Goal: Transaction & Acquisition: Purchase product/service

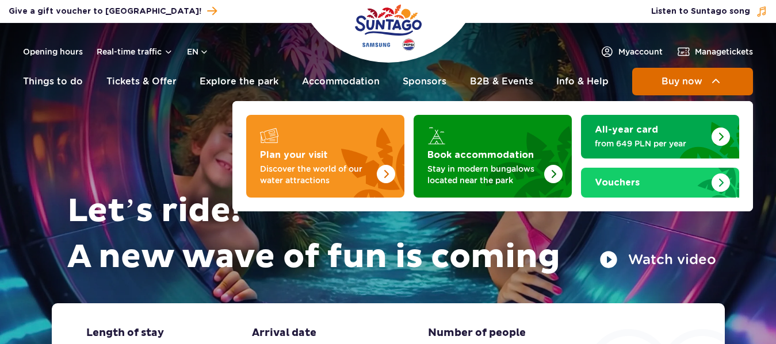
click at [709, 74] on button "Buy now" at bounding box center [692, 82] width 121 height 28
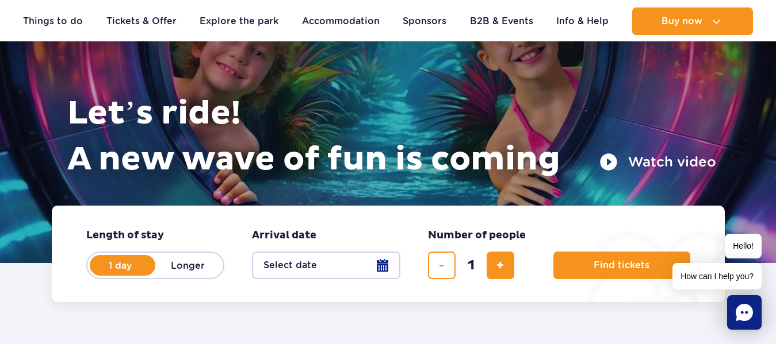
scroll to position [293, 0]
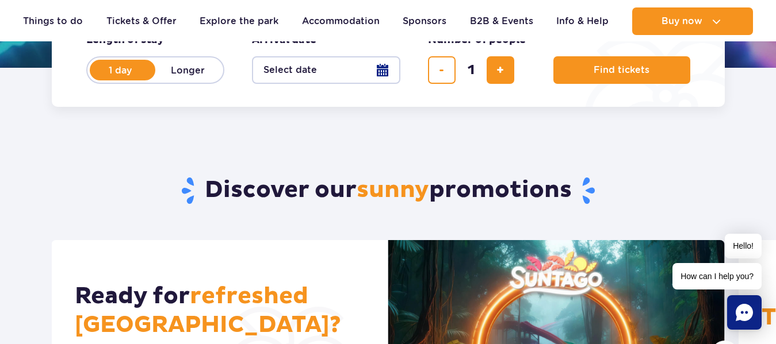
click at [294, 68] on button "Select date" at bounding box center [326, 70] width 148 height 28
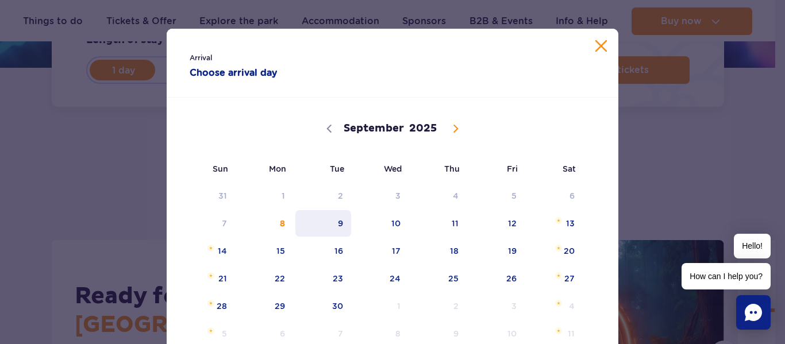
click at [336, 224] on span "9" at bounding box center [323, 223] width 58 height 26
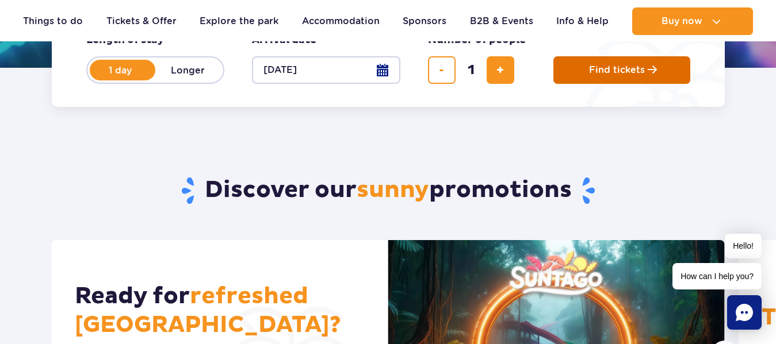
click at [604, 78] on button "Find tickets" at bounding box center [621, 70] width 137 height 28
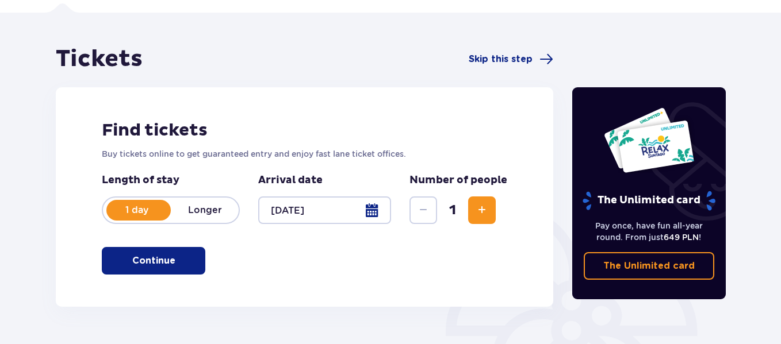
scroll to position [190, 0]
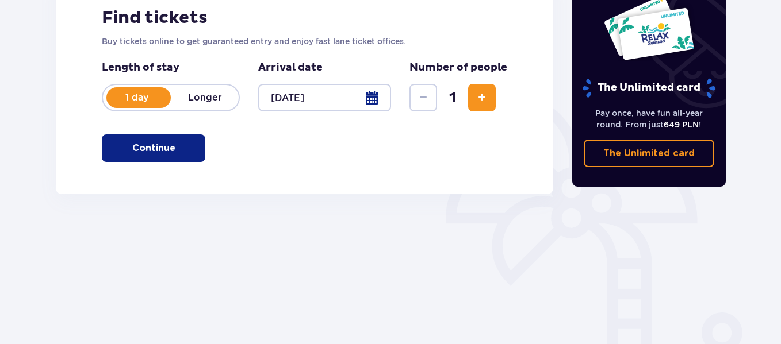
click at [163, 151] on p "Continue" at bounding box center [153, 148] width 43 height 13
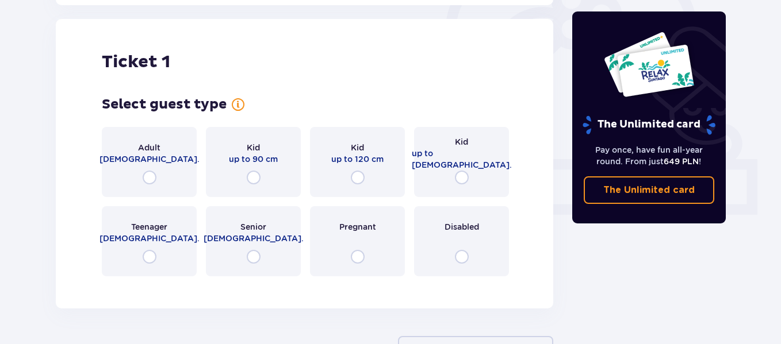
scroll to position [384, 0]
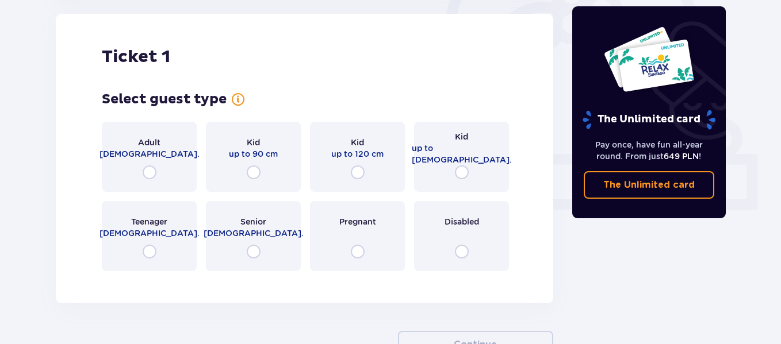
click at [150, 167] on div "Adult [DEMOGRAPHIC_DATA]." at bounding box center [149, 157] width 95 height 70
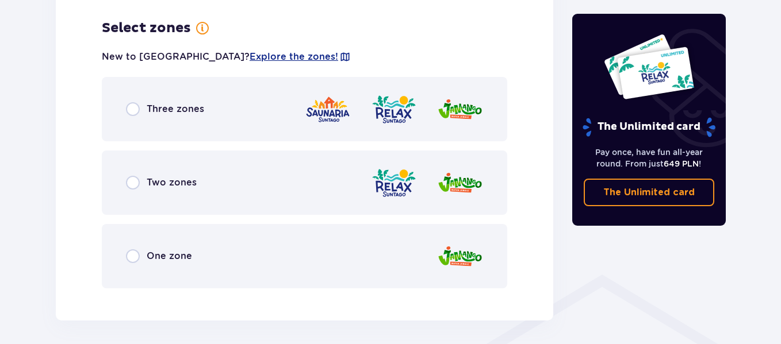
scroll to position [665, 0]
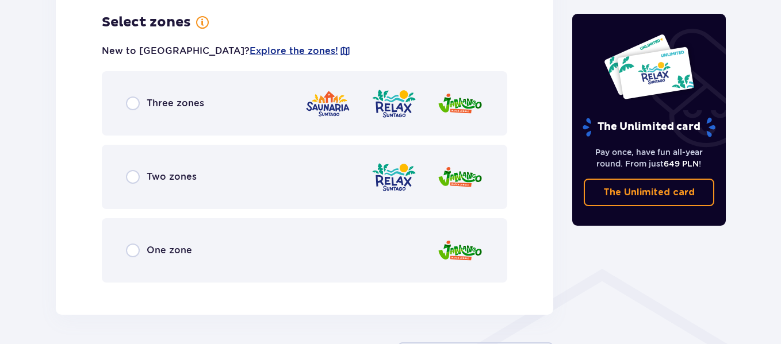
click at [153, 107] on p "Three zones" at bounding box center [176, 103] width 58 height 13
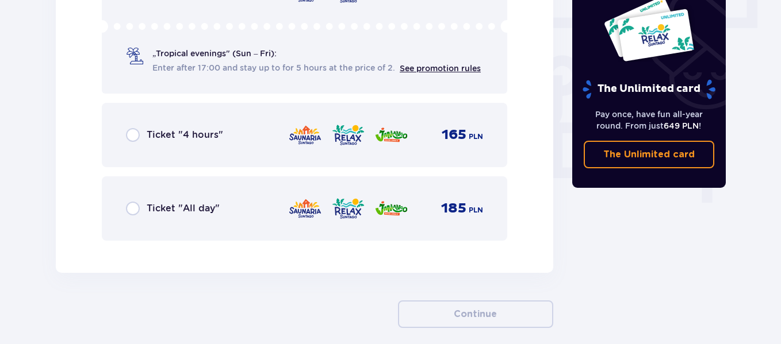
scroll to position [0, 0]
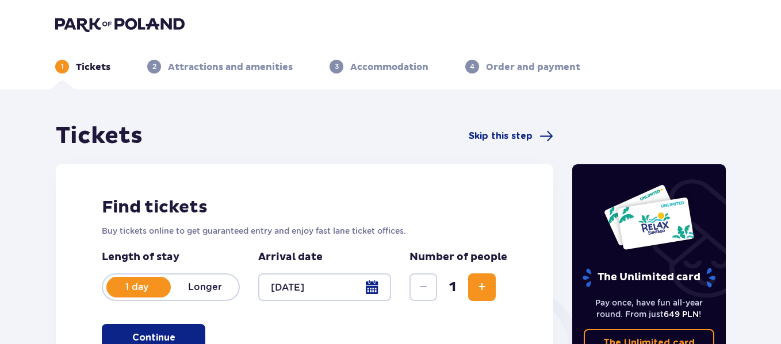
click at [375, 287] on div at bounding box center [324, 288] width 133 height 28
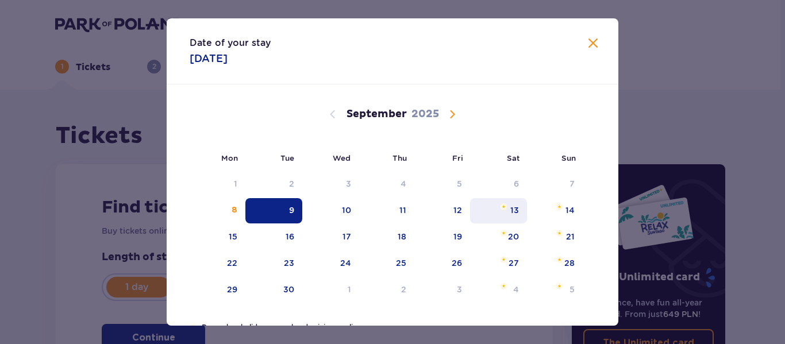
click at [519, 209] on div "13" at bounding box center [498, 210] width 57 height 25
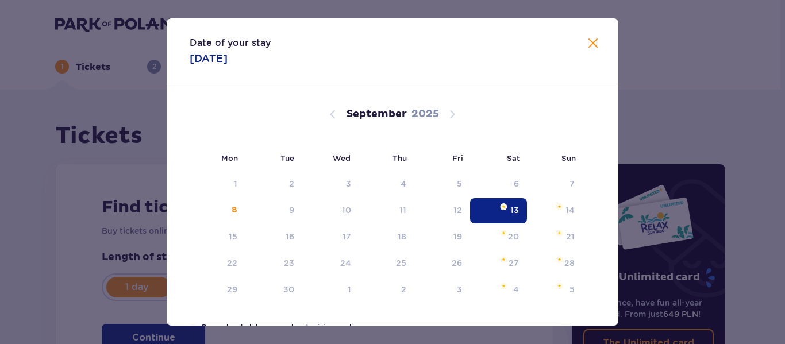
type input "[DATE]"
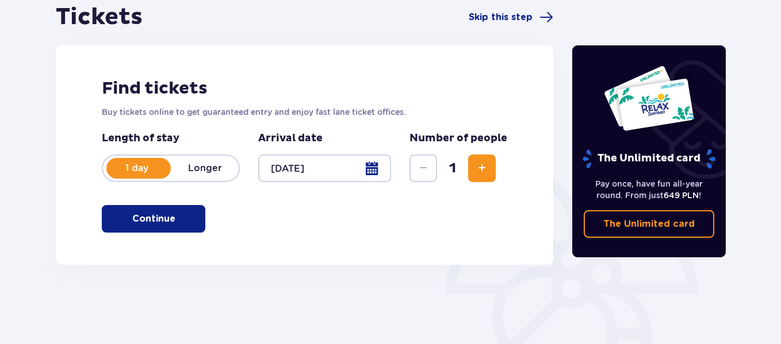
scroll to position [121, 0]
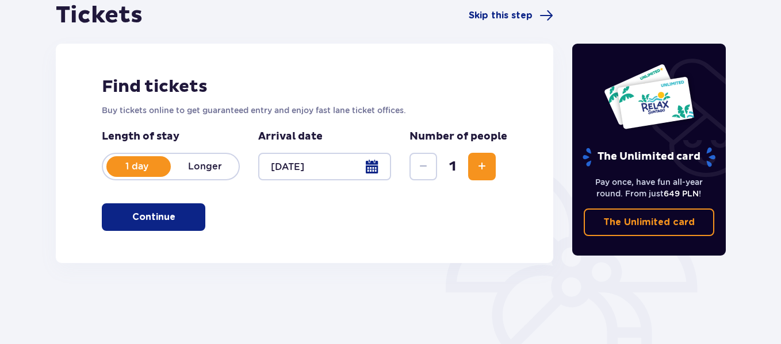
click at [132, 212] on p "Continue" at bounding box center [153, 217] width 43 height 13
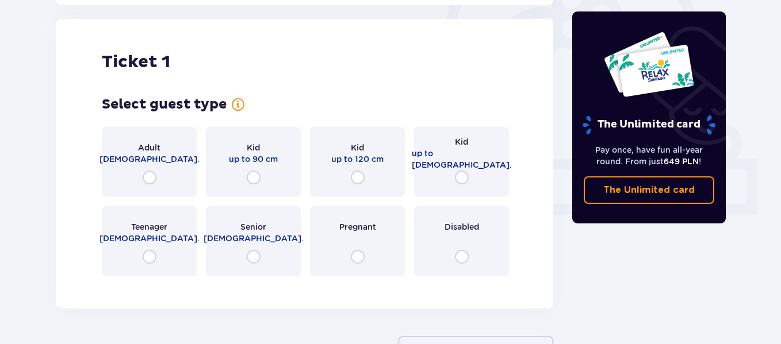
scroll to position [384, 0]
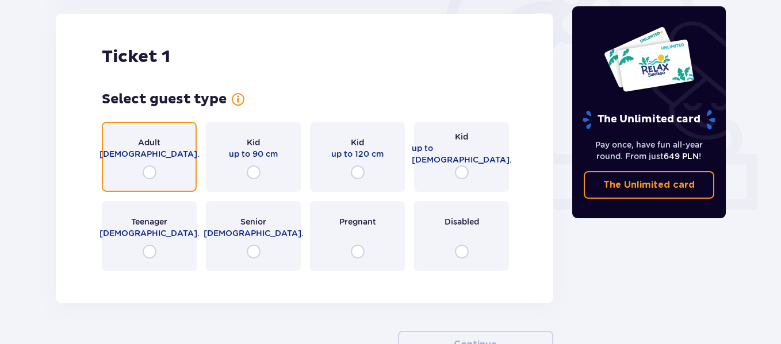
click at [155, 176] on input "radio" at bounding box center [150, 173] width 14 height 14
radio input "true"
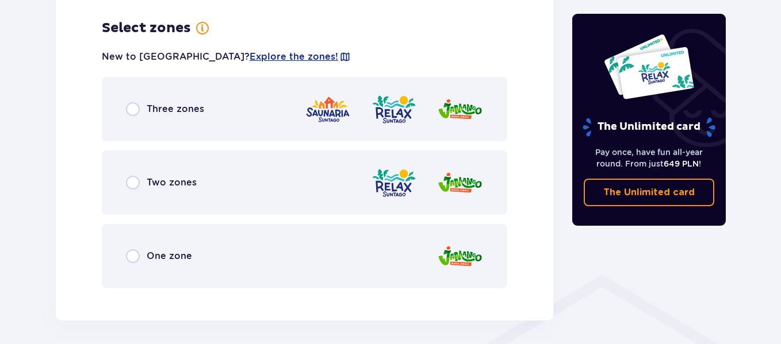
scroll to position [665, 0]
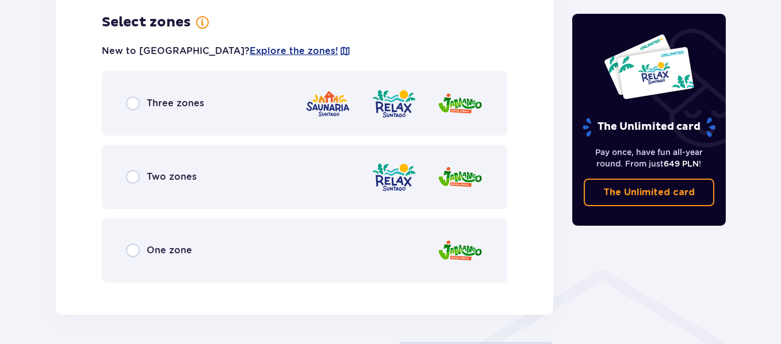
click at [221, 101] on div "Three zones" at bounding box center [304, 103] width 405 height 64
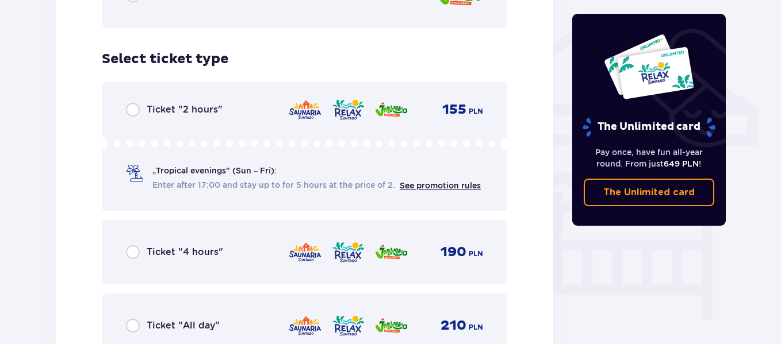
scroll to position [957, 0]
